Goal: Find specific fact: Find specific fact

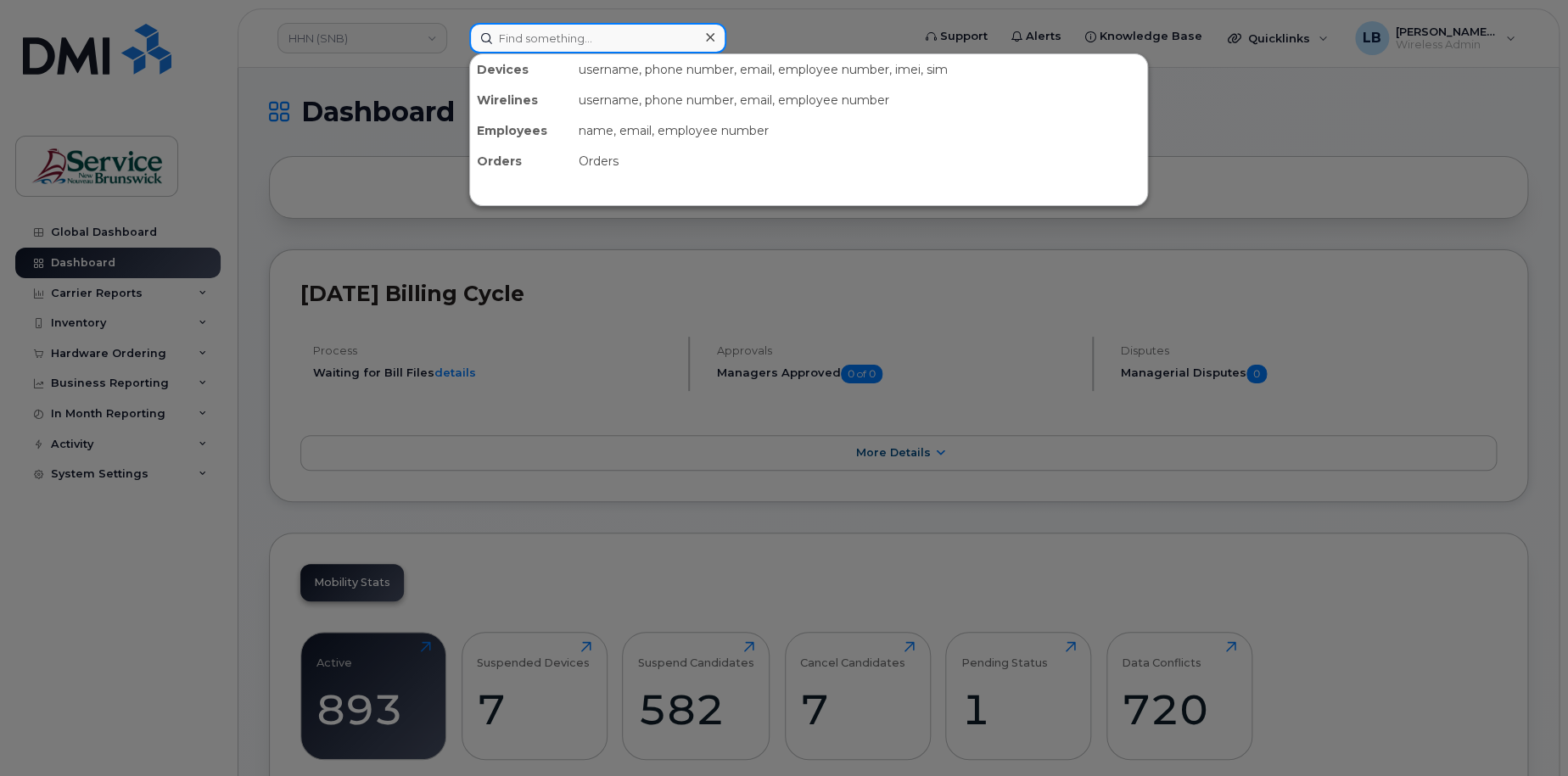
click at [605, 35] on input at bounding box center [598, 39] width 257 height 31
paste input "5066075021"
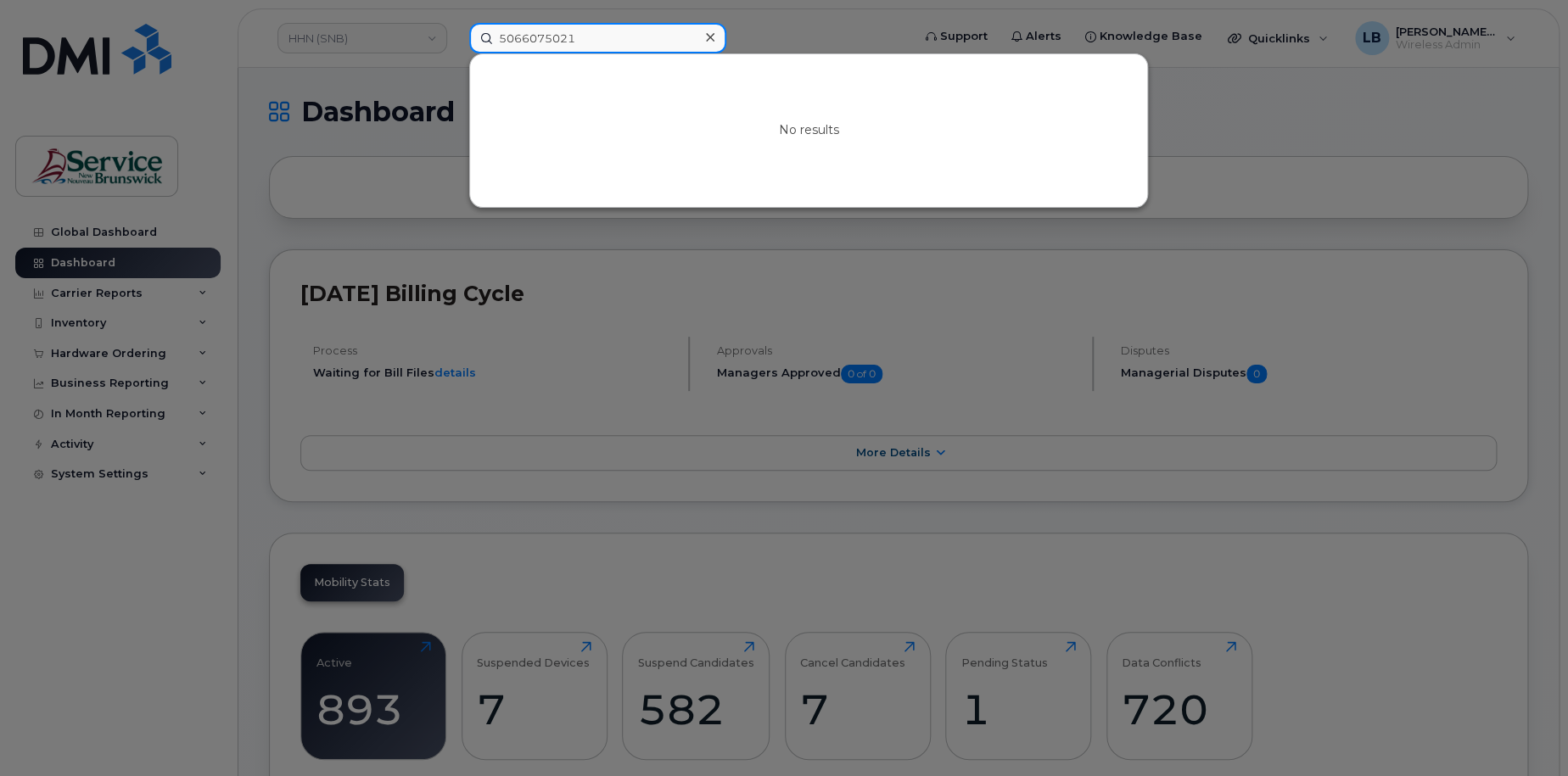
drag, startPoint x: 612, startPoint y: 39, endPoint x: 388, endPoint y: 38, distance: 224.0
click at [456, 39] on div "5066075021 No results" at bounding box center [684, 39] width 458 height 31
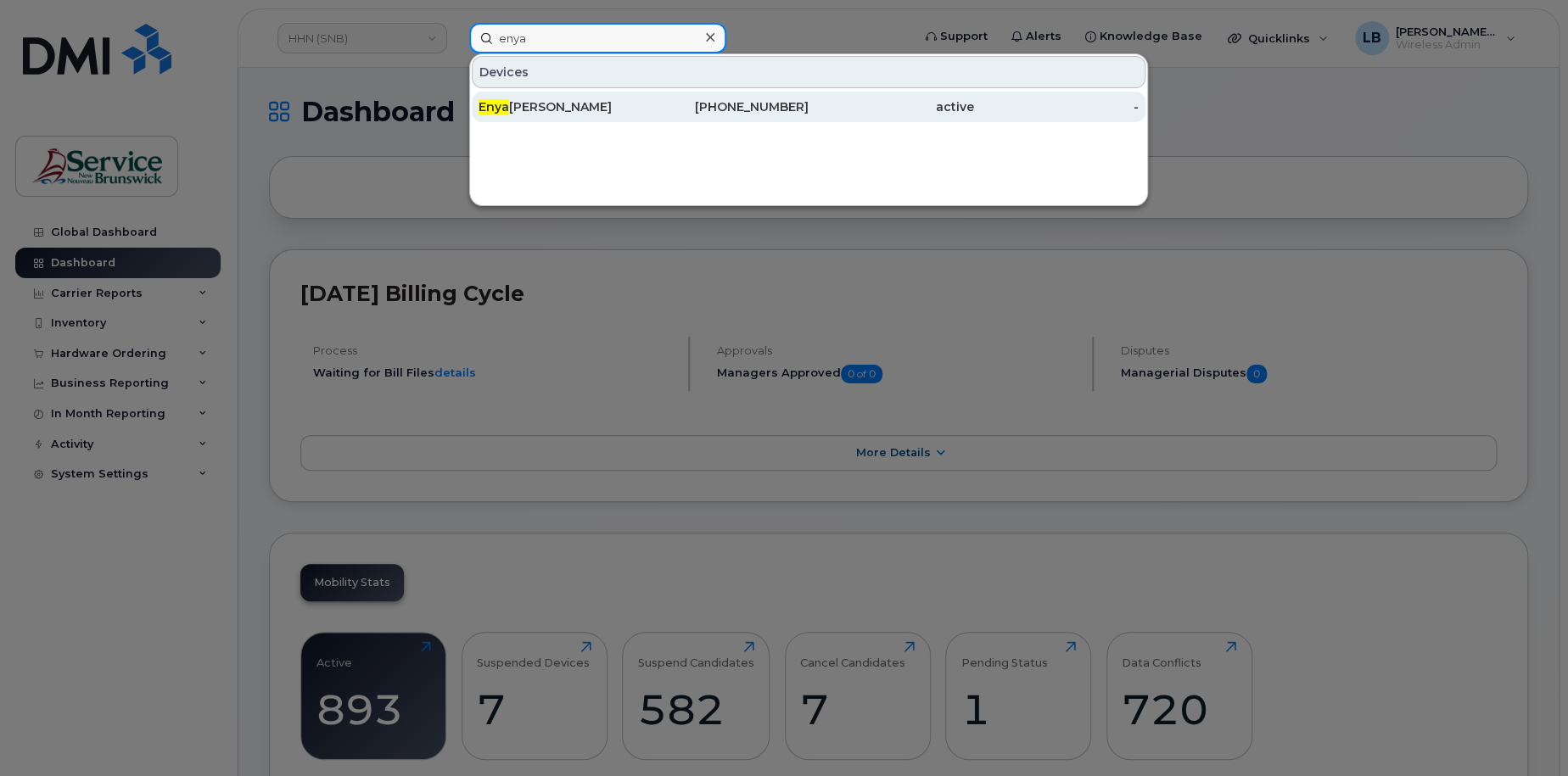
type input "enya"
click at [686, 106] on div "506-727-8941" at bounding box center [727, 107] width 166 height 17
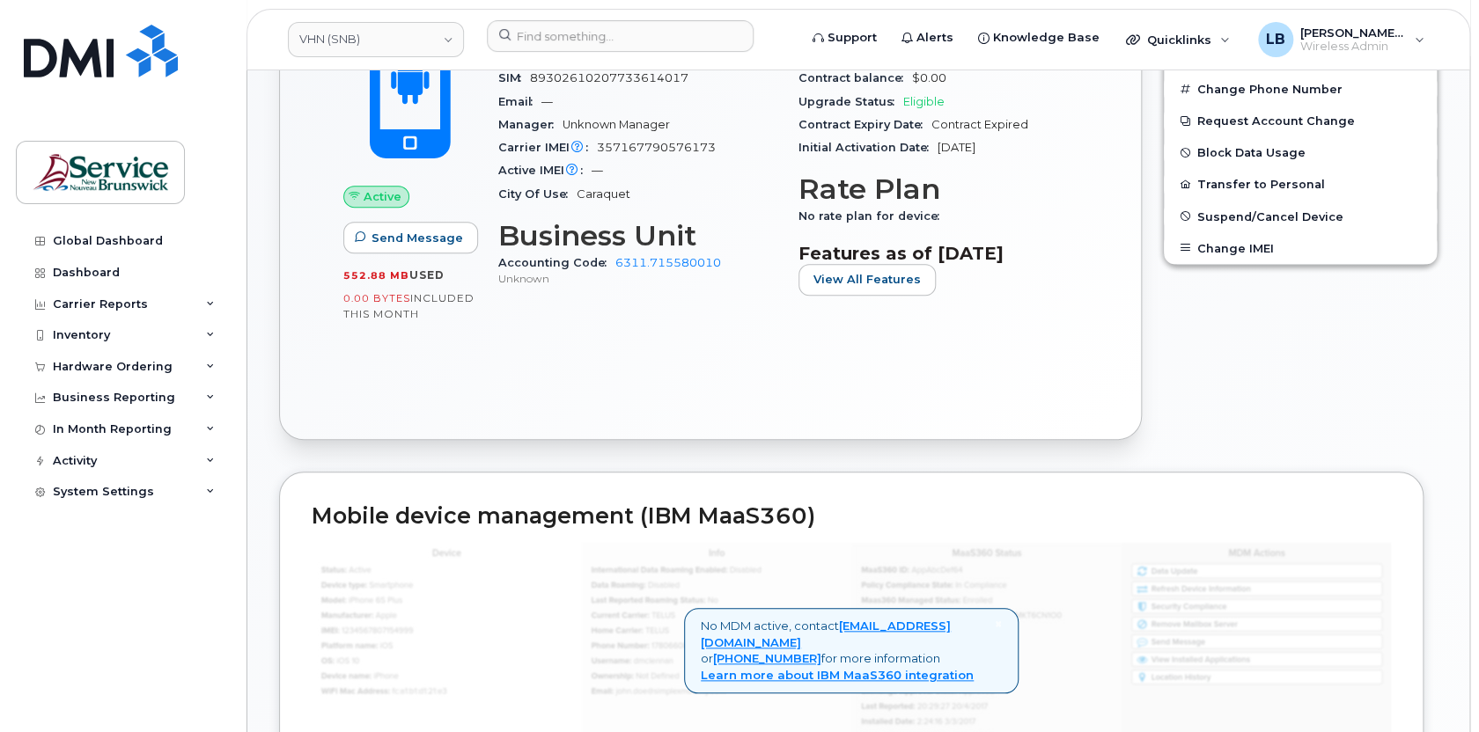
scroll to position [262, 0]
